Goal: Find specific page/section: Find specific page/section

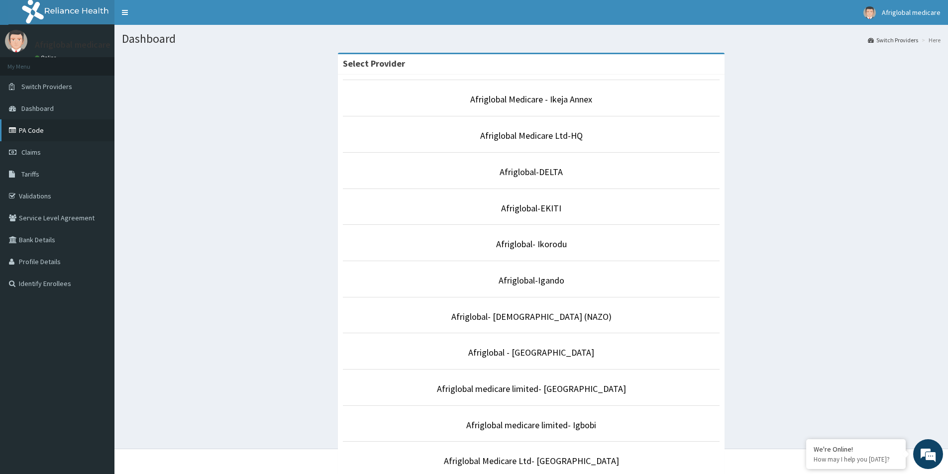
click at [44, 129] on link "PA Code" at bounding box center [57, 130] width 114 height 22
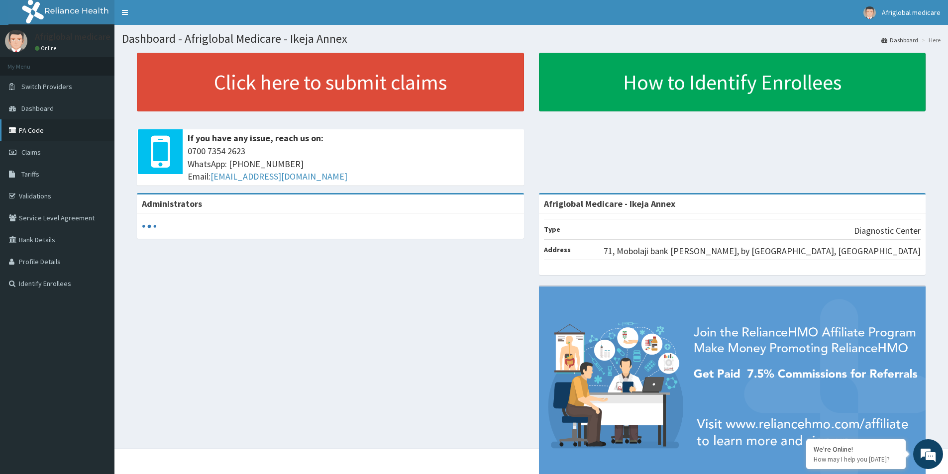
click at [45, 132] on link "PA Code" at bounding box center [57, 130] width 114 height 22
